Goal: Book appointment/travel/reservation

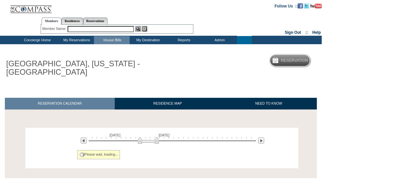
scroll to position [42, 0]
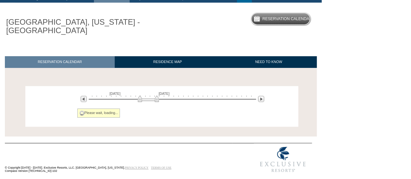
click at [209, 102] on div "[DATE] [DATE] » Apply these dates to all the calendars on this page Click a dat…" at bounding box center [162, 95] width 270 height 15
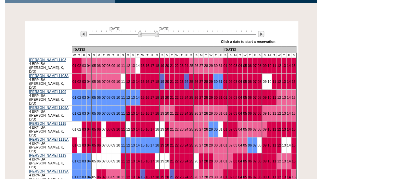
scroll to position [107, 0]
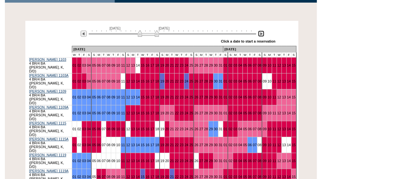
click at [263, 33] on img at bounding box center [261, 34] width 6 height 6
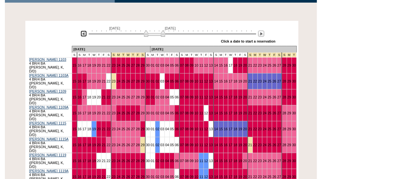
click at [83, 32] on img at bounding box center [84, 34] width 6 height 6
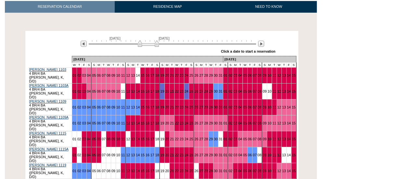
scroll to position [104, 0]
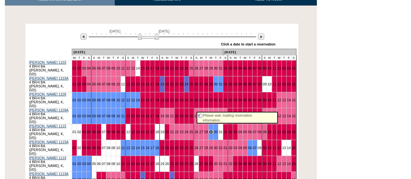
click at [209, 130] on link "29" at bounding box center [211, 132] width 4 height 4
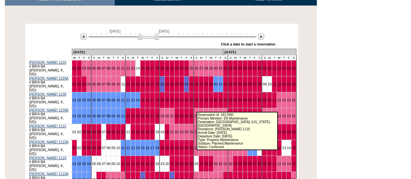
click at [209, 130] on link "29" at bounding box center [211, 132] width 4 height 4
